Goal: Task Accomplishment & Management: Use online tool/utility

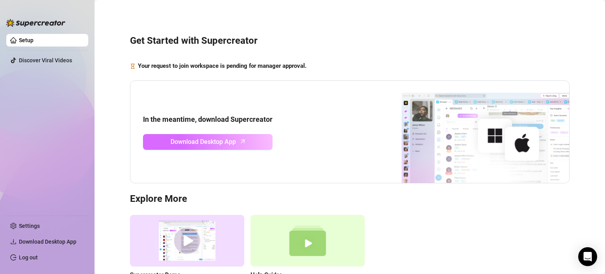
click at [247, 140] on icon "arrow-up" at bounding box center [242, 141] width 9 height 9
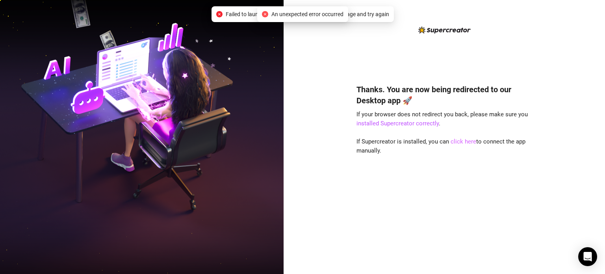
click at [461, 142] on link "click here" at bounding box center [464, 141] width 26 height 7
